Goal: Information Seeking & Learning: Learn about a topic

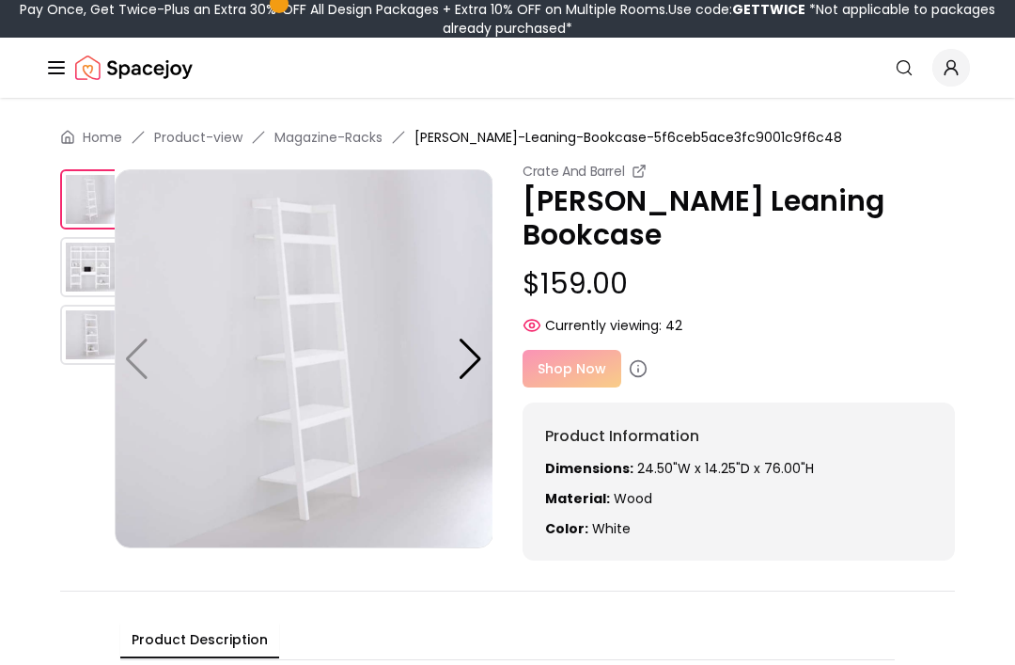
click at [472, 354] on div at bounding box center [470, 358] width 25 height 41
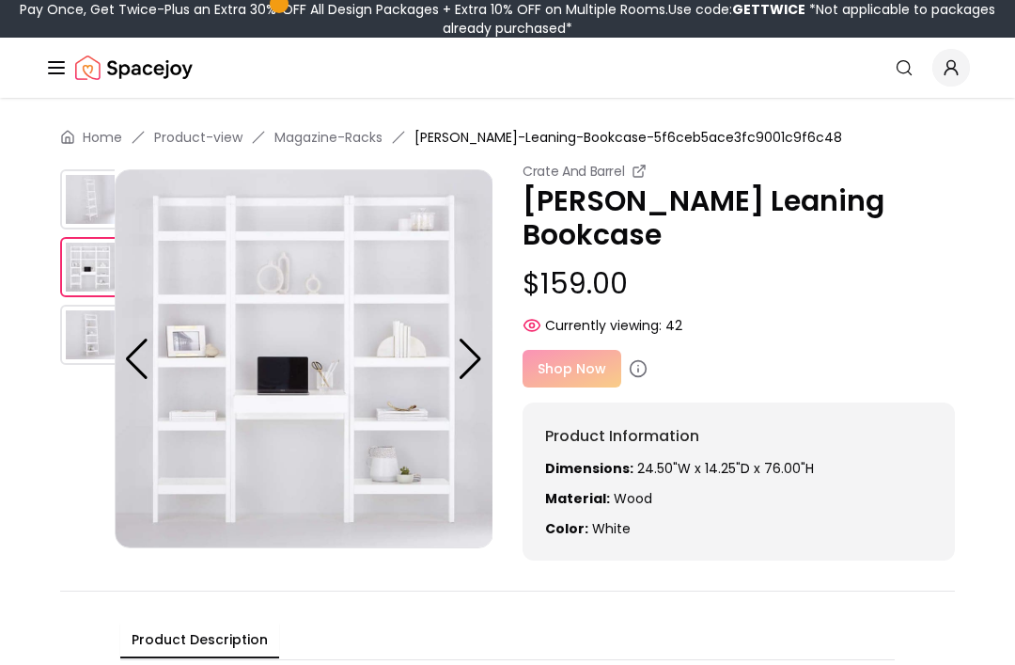
click at [479, 344] on div at bounding box center [470, 358] width 25 height 41
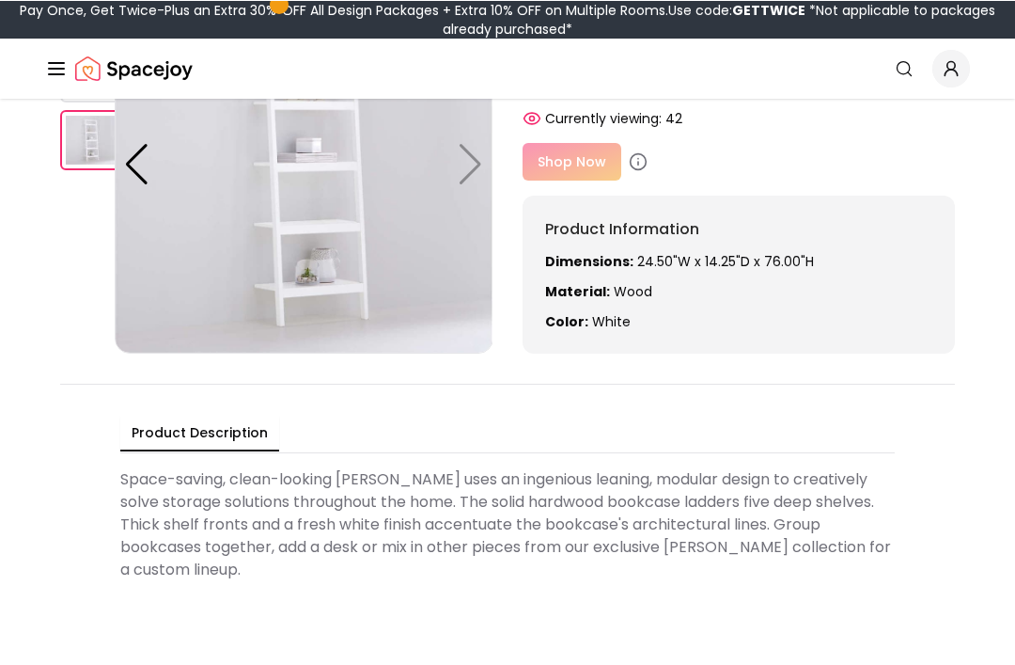
scroll to position [198, 0]
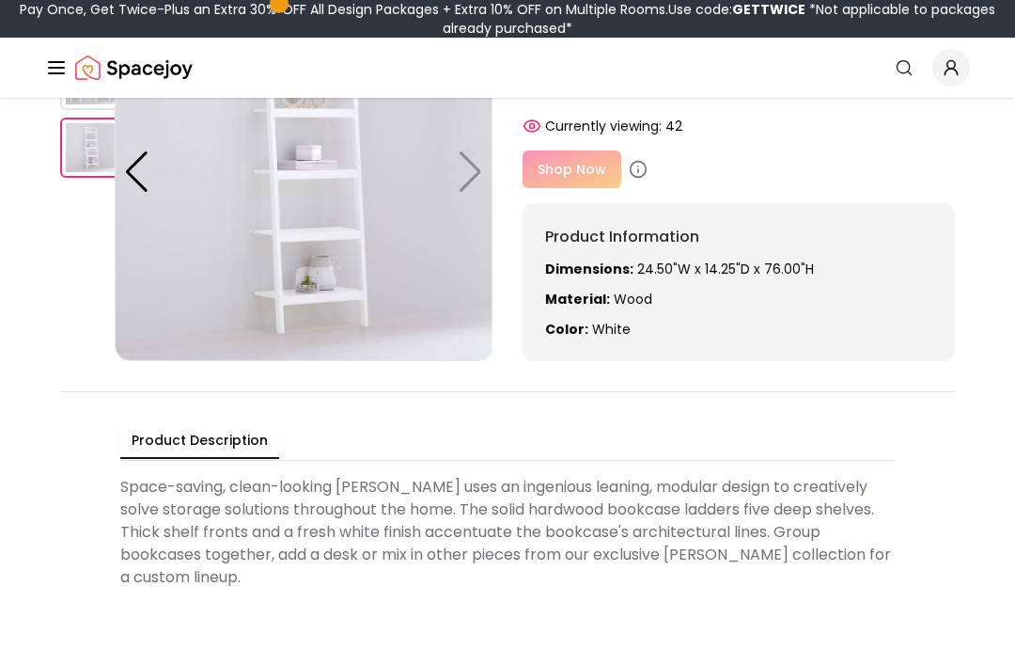
click at [579, 180] on div "Shop Now" at bounding box center [739, 170] width 432 height 38
click at [569, 178] on div "Shop Now" at bounding box center [739, 170] width 432 height 38
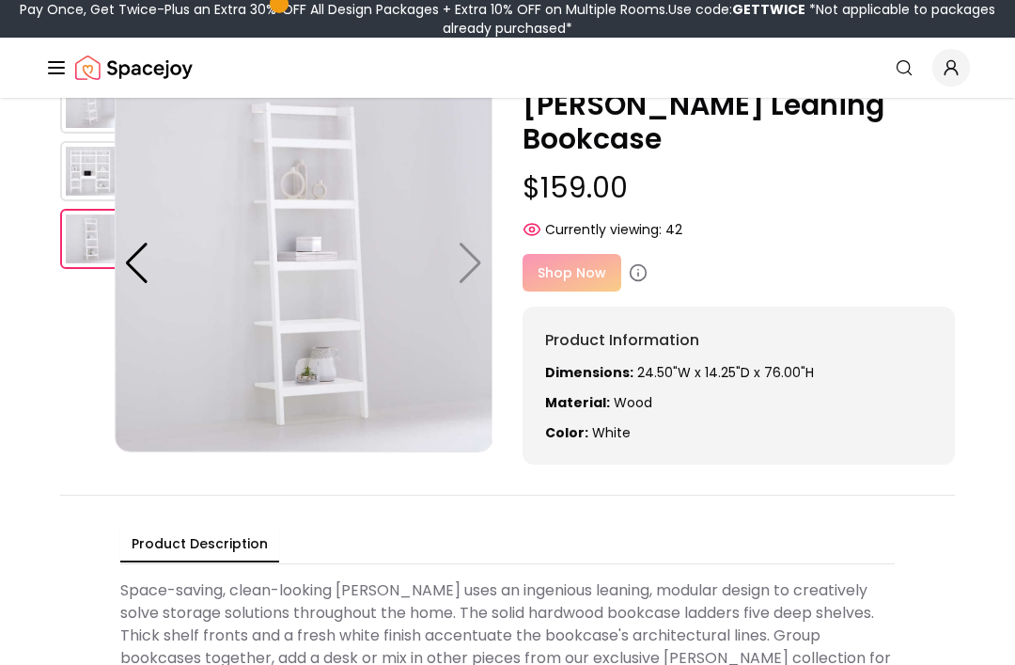
scroll to position [0, 0]
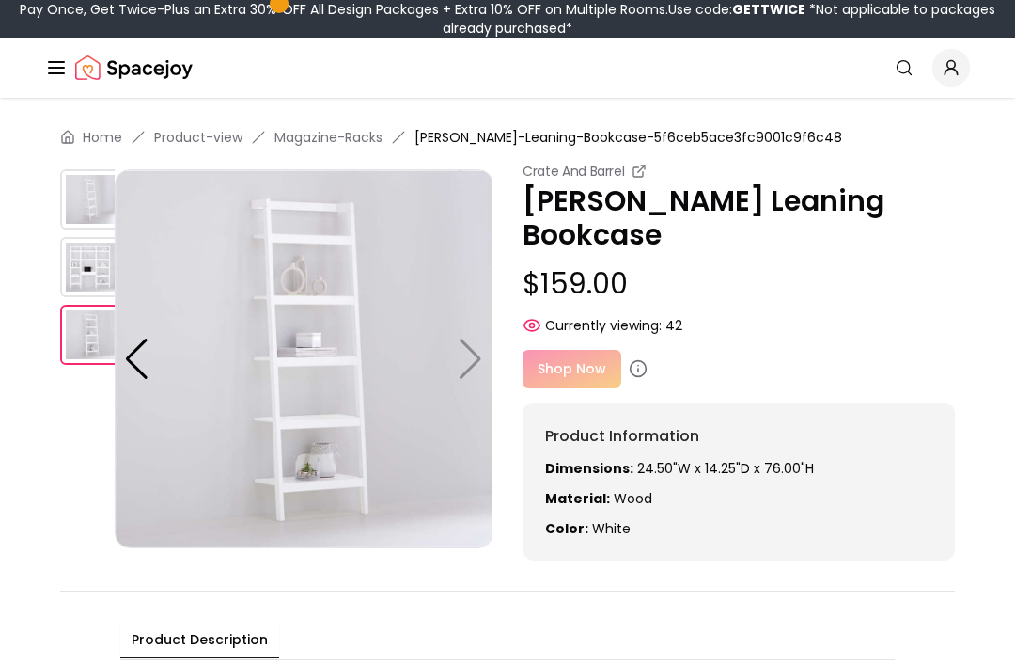
click at [909, 60] on icon "Global" at bounding box center [904, 67] width 19 height 19
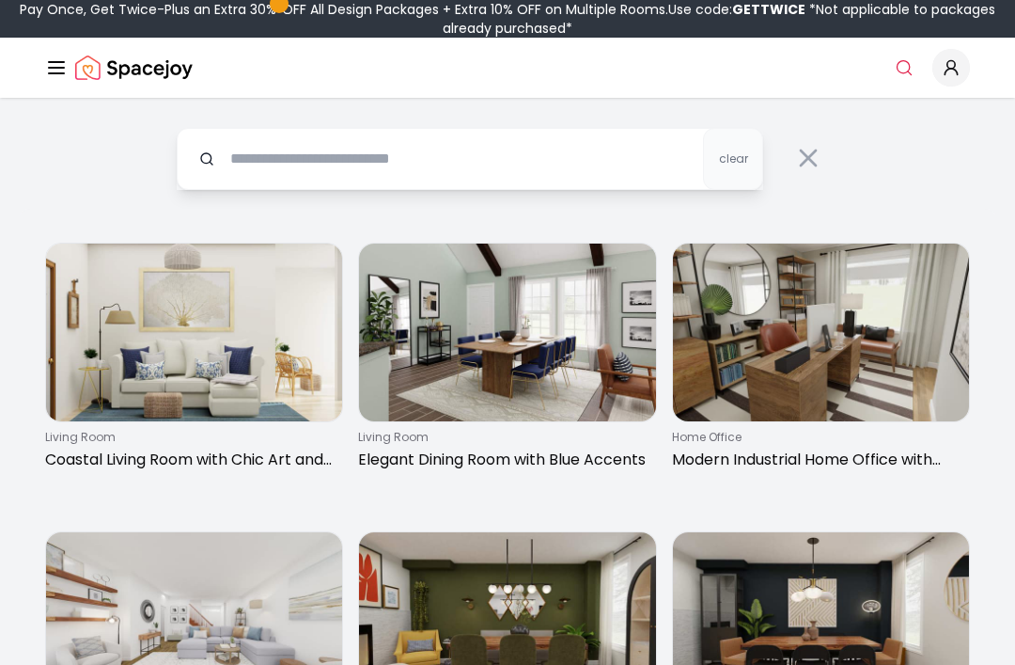
click at [299, 171] on input "text" at bounding box center [470, 159] width 587 height 62
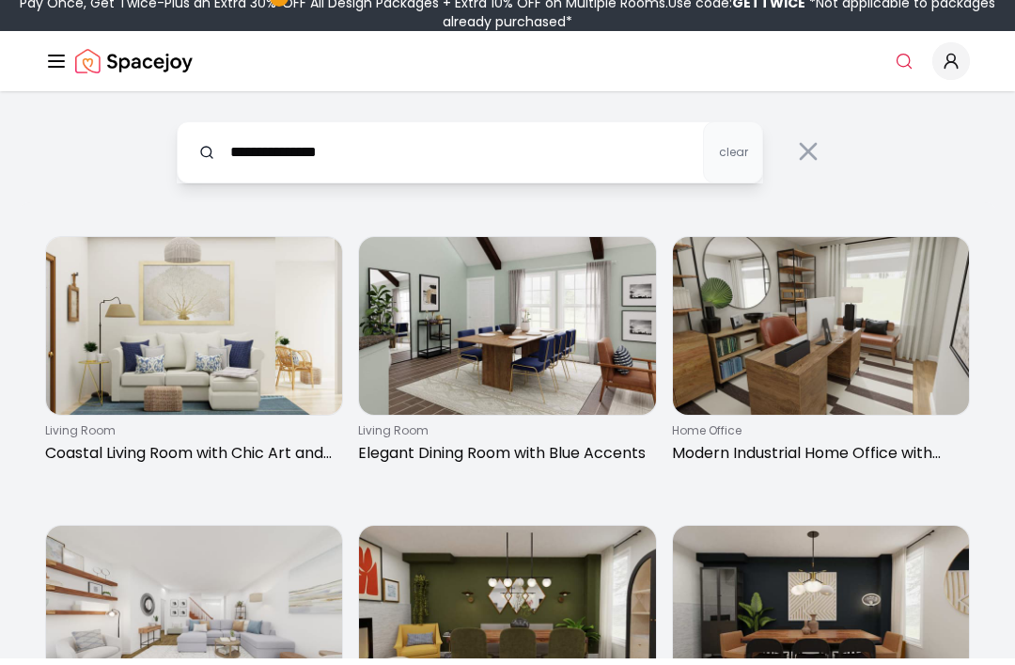
type input "**********"
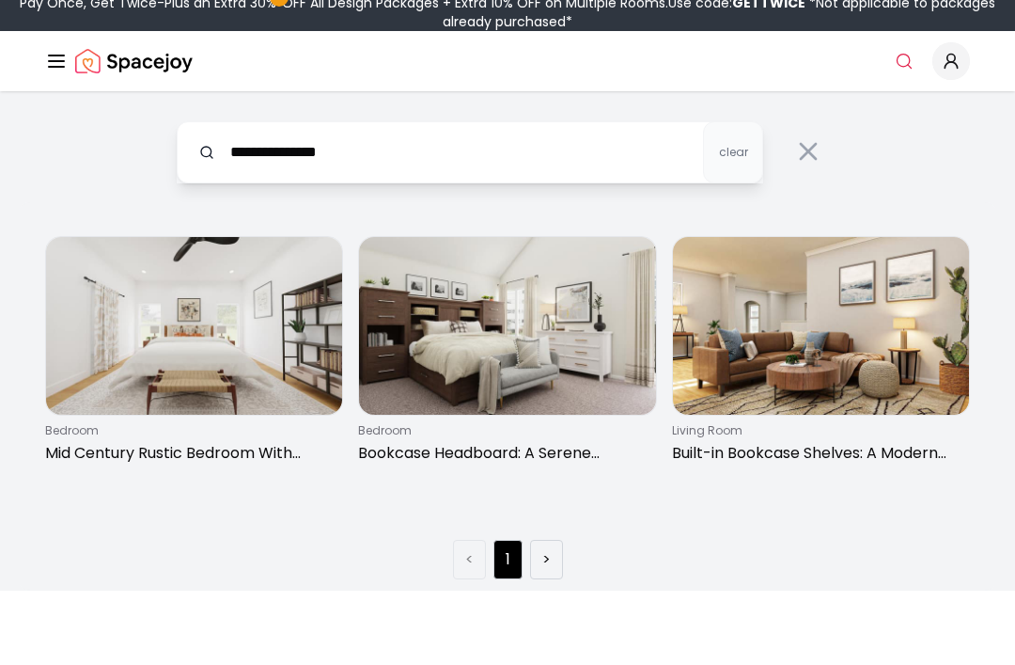
click at [897, 183] on div "**********" at bounding box center [507, 347] width 1015 height 499
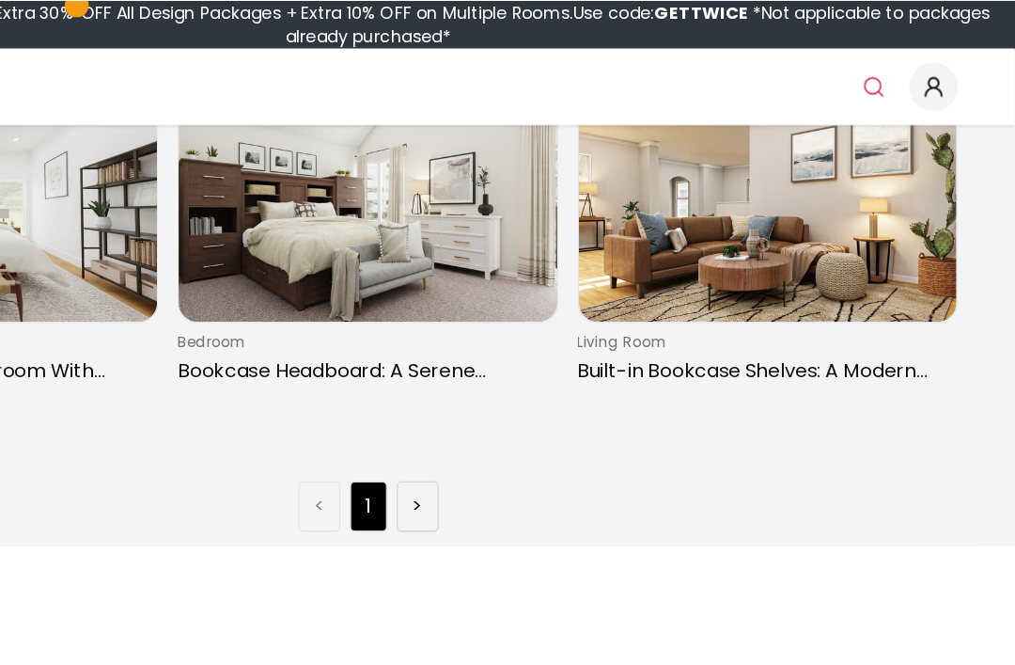
scroll to position [169, 0]
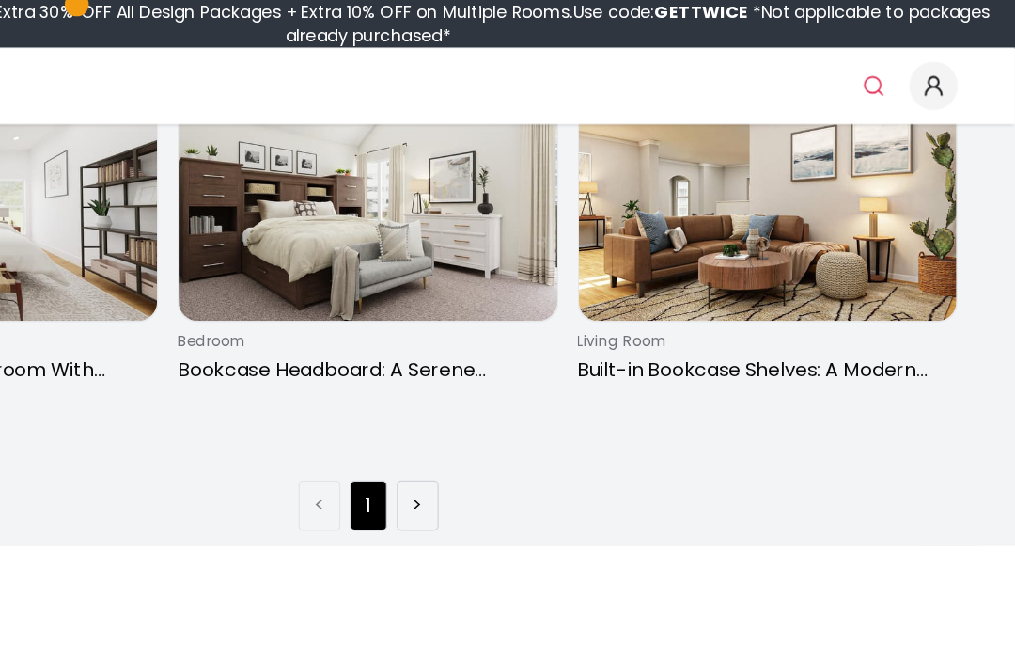
click at [672, 292] on p "Built-in Bookcase Shelves: A Modern Living Room" at bounding box center [817, 290] width 290 height 23
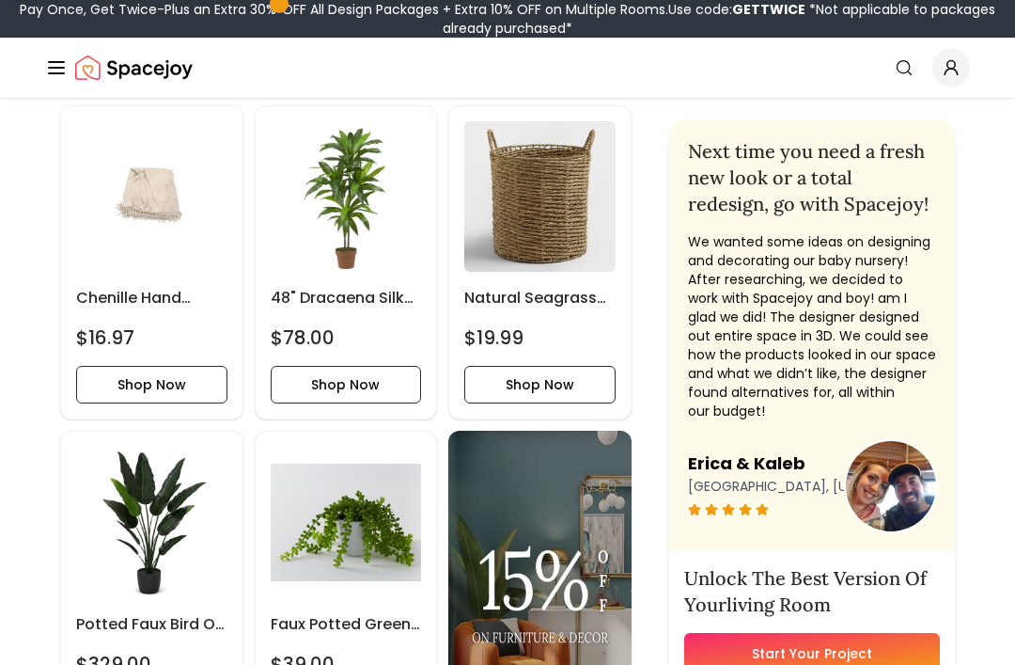
scroll to position [1029, 0]
